Goal: Information Seeking & Learning: Check status

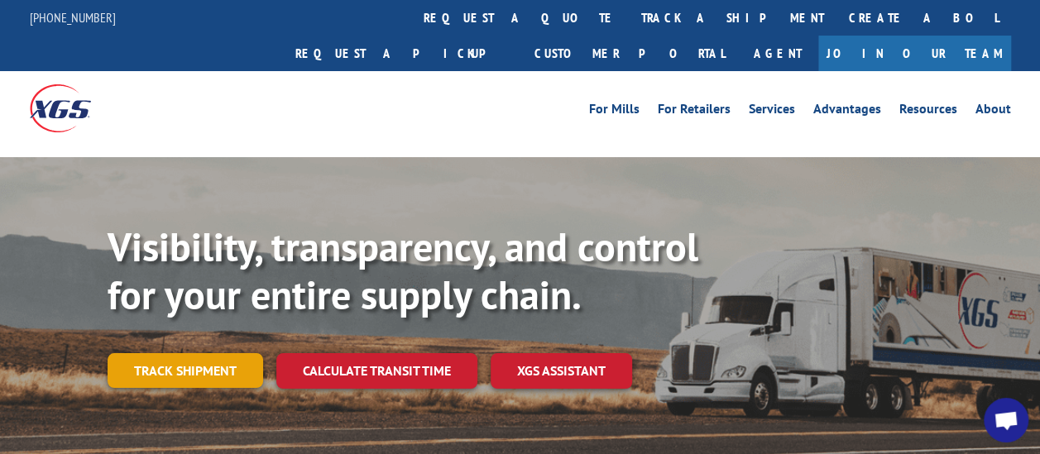
click at [175, 353] on link "Track shipment" at bounding box center [186, 370] width 156 height 35
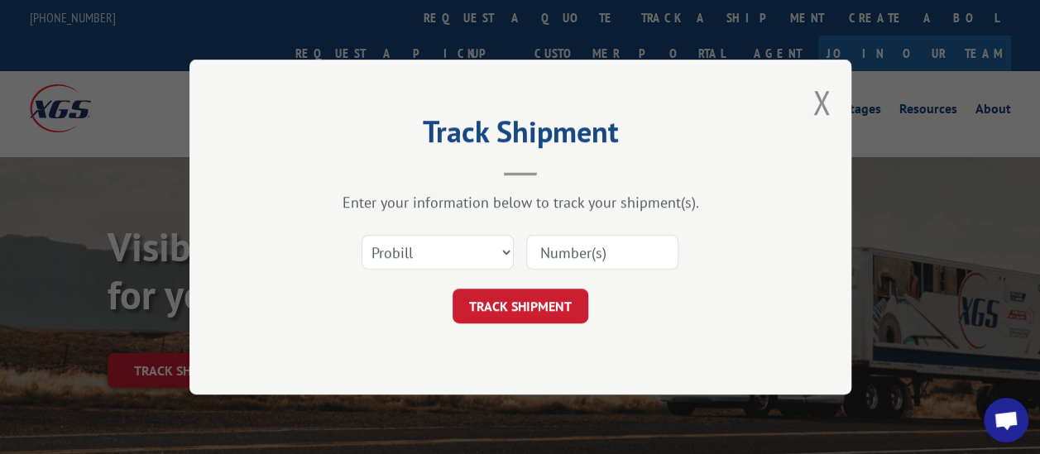
drag, startPoint x: 591, startPoint y: 242, endPoint x: 592, endPoint y: 251, distance: 9.3
click at [591, 242] on input at bounding box center [602, 252] width 152 height 35
paste input "17496514"
type input "17496514"
click at [544, 301] on button "TRACK SHIPMENT" at bounding box center [521, 306] width 136 height 35
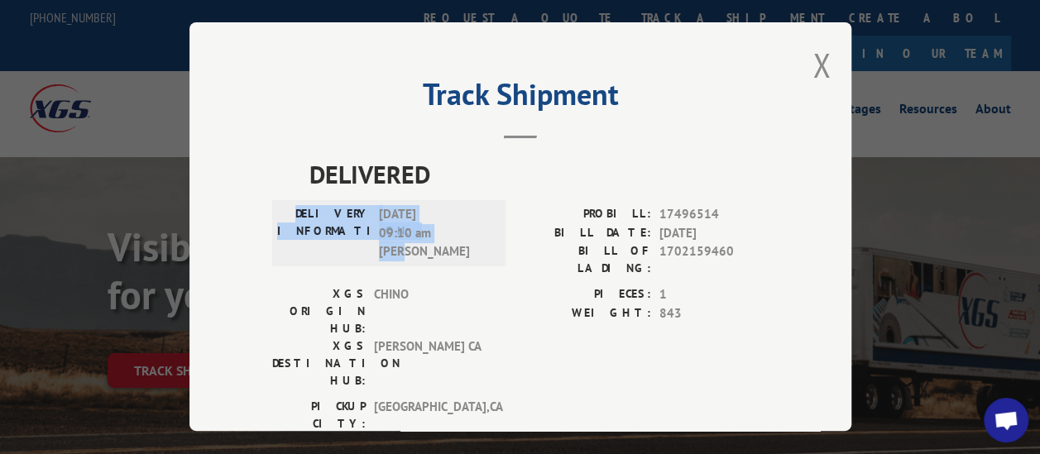
drag, startPoint x: 314, startPoint y: 207, endPoint x: 455, endPoint y: 243, distance: 146.1
click at [455, 243] on div "DELIVERY INFORMATION: [DATE] 09:10 am [PERSON_NAME]" at bounding box center [388, 234] width 223 height 56
click at [814, 68] on button "Close modal" at bounding box center [822, 65] width 18 height 44
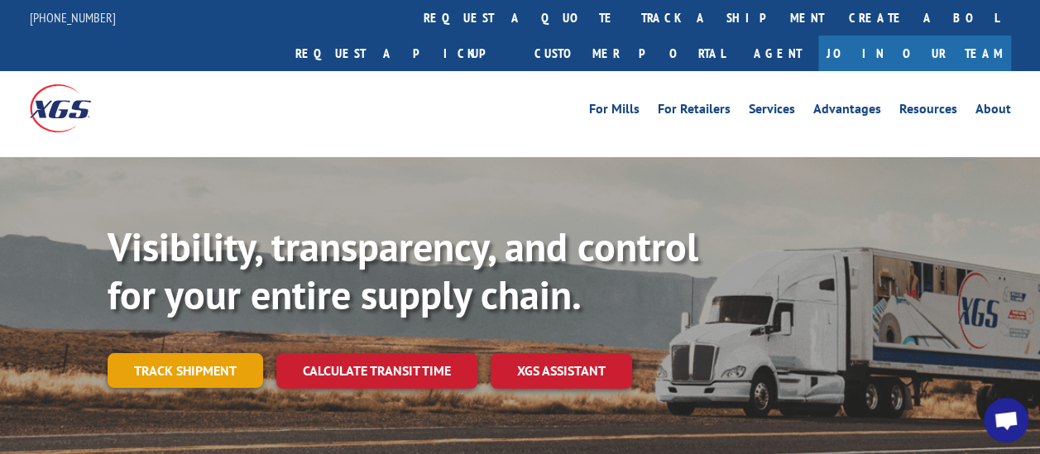
click at [137, 353] on link "Track shipment" at bounding box center [186, 370] width 156 height 35
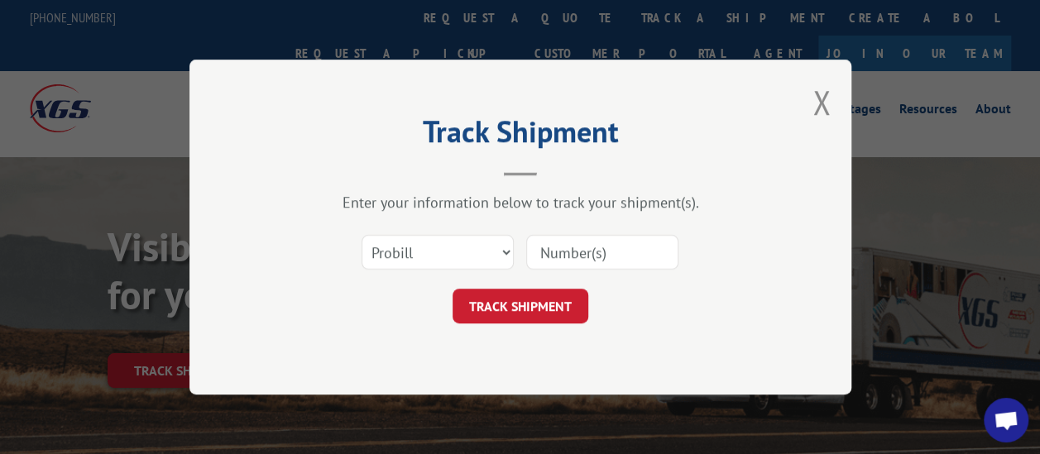
click at [555, 252] on input at bounding box center [602, 252] width 152 height 35
paste input "17496514"
type input "17496514"
click at [515, 309] on button "TRACK SHIPMENT" at bounding box center [521, 306] width 136 height 35
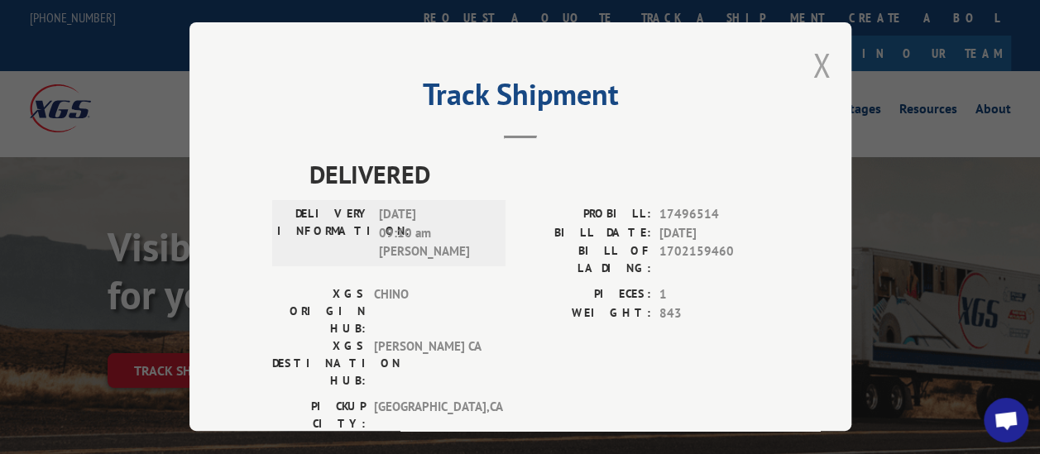
click at [813, 63] on button "Close modal" at bounding box center [822, 65] width 18 height 44
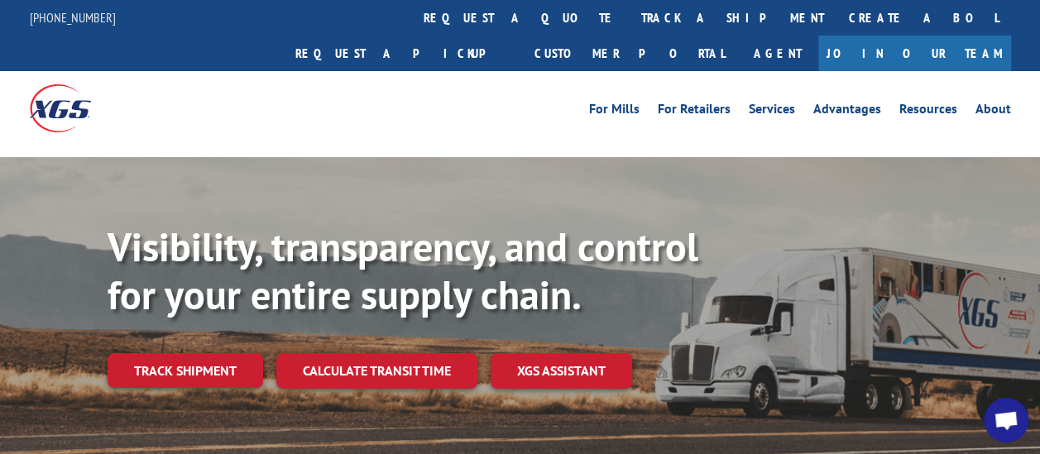
click at [776, 270] on div "Visibility, transparency, and control for your entire supply chain. Track shipm…" at bounding box center [574, 338] width 933 height 231
drag, startPoint x: 784, startPoint y: 291, endPoint x: 784, endPoint y: 302, distance: 10.8
click at [784, 298] on div "Visibility, transparency, and control for your entire supply chain. Track shipm…" at bounding box center [574, 338] width 933 height 231
